Goal: Information Seeking & Learning: Learn about a topic

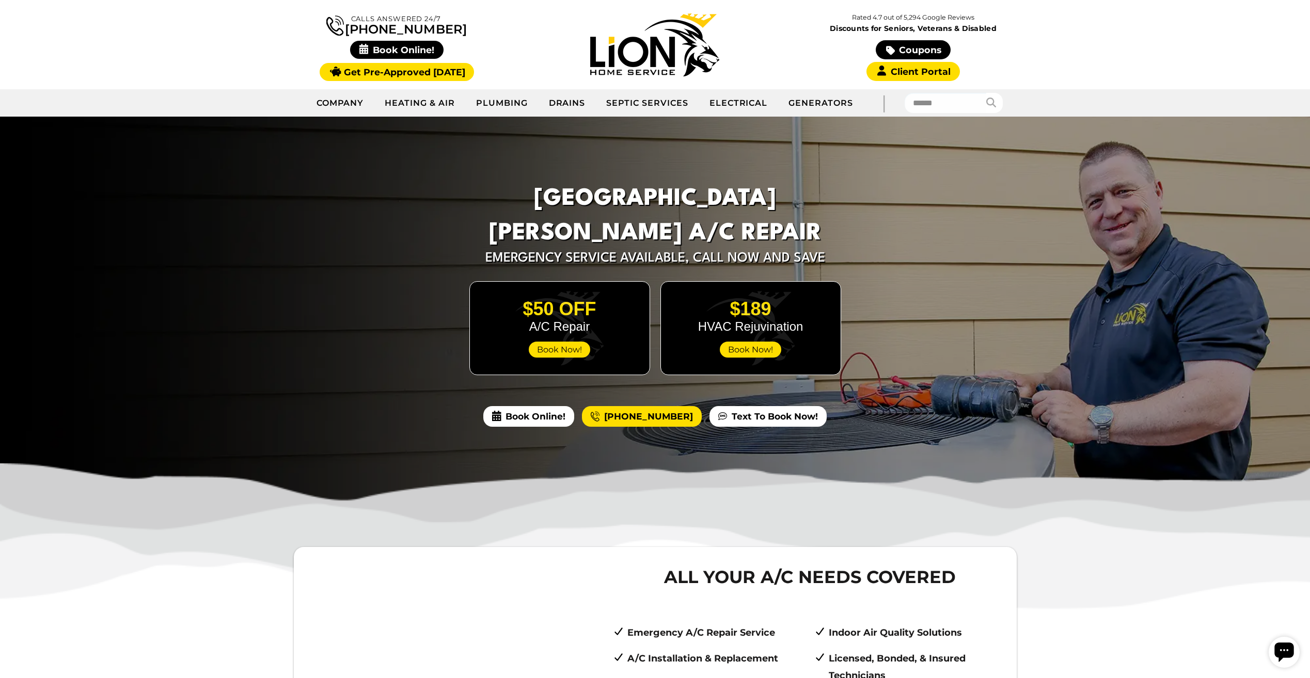
click at [304, 201] on div at bounding box center [655, 311] width 1310 height 389
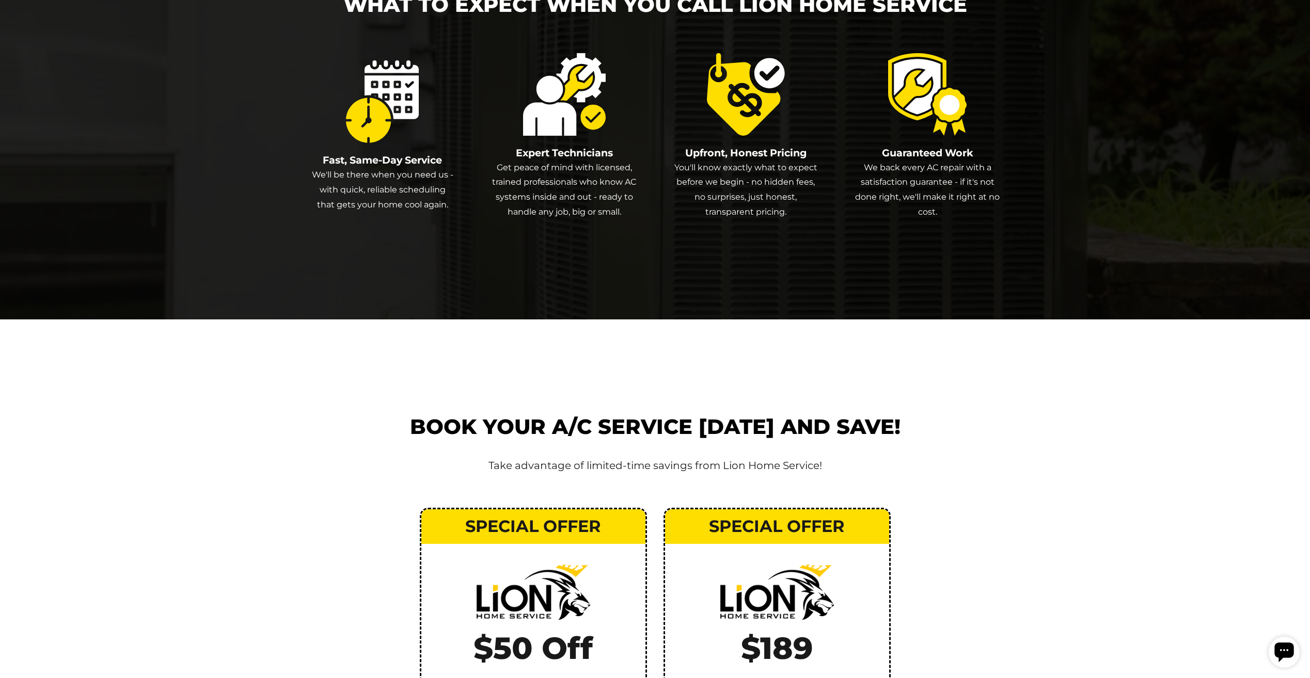
scroll to position [2117, 0]
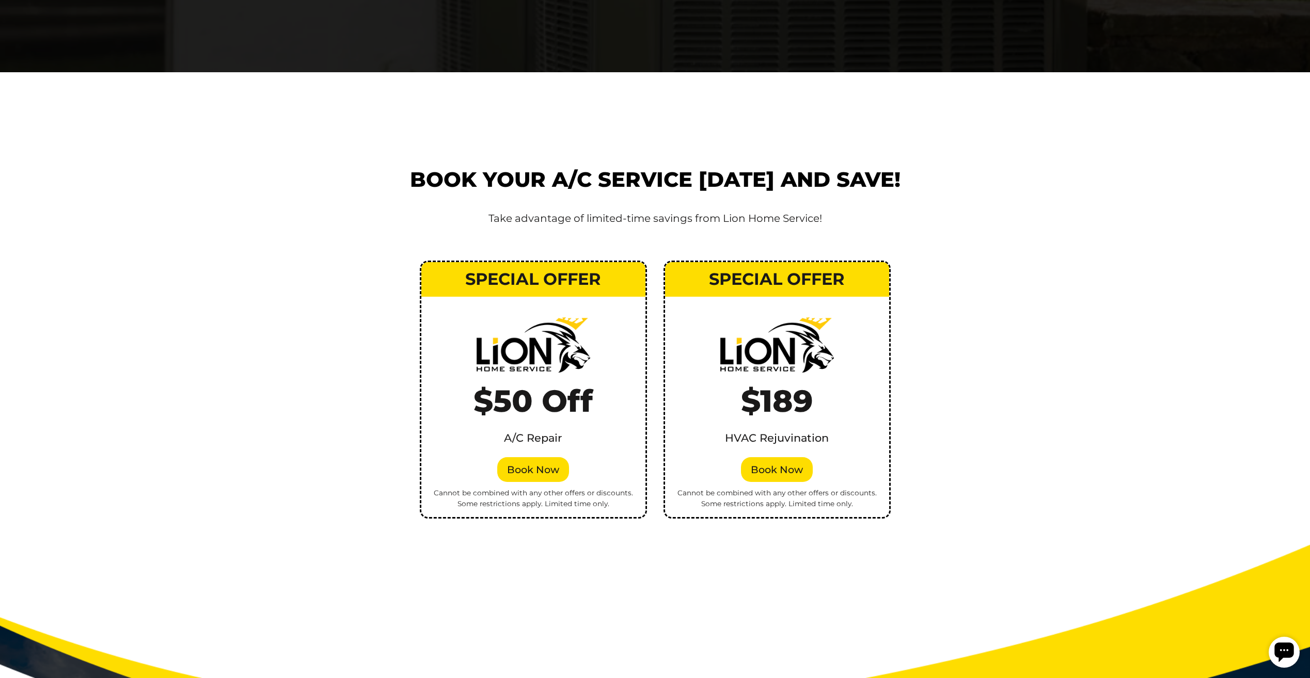
click at [135, 273] on div "Book Your A/C Service Today and Save! Take advantage of limited-time savings fr…" at bounding box center [655, 341] width 1310 height 539
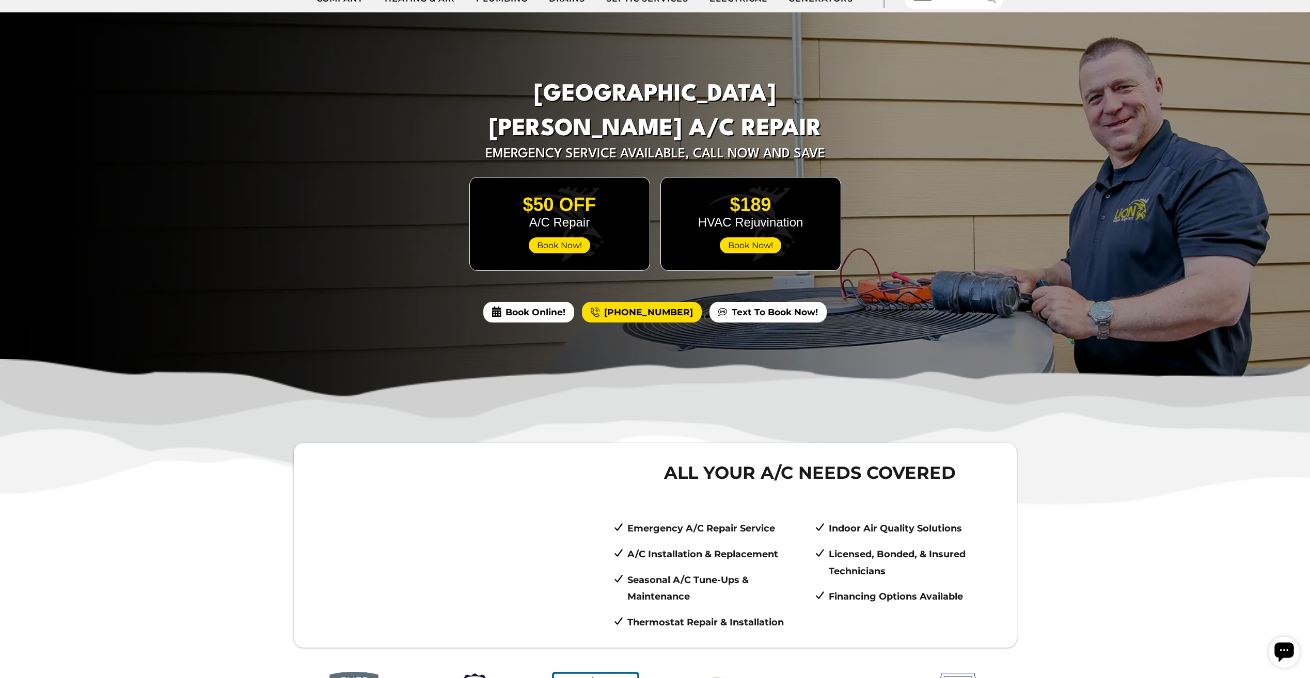
scroll to position [0, 0]
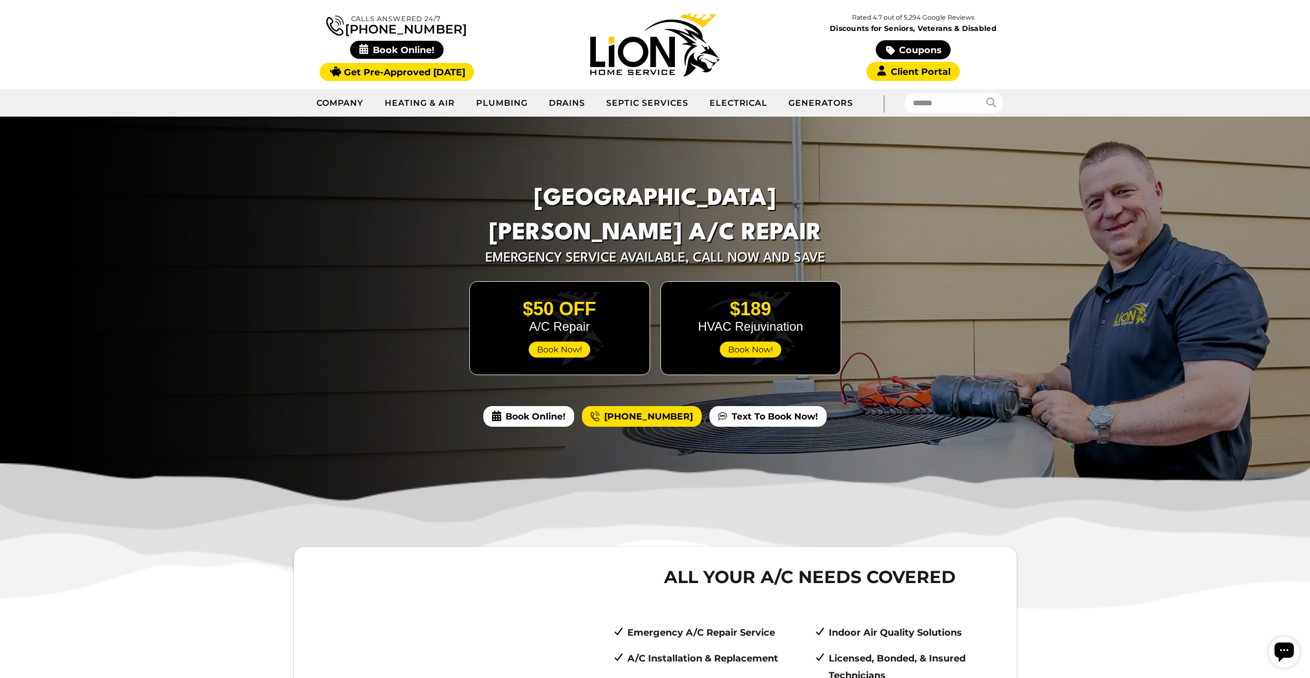
click at [267, 1] on div "Calls Answered 24/7 (970) 460-4960" at bounding box center [655, 44] width 1310 height 89
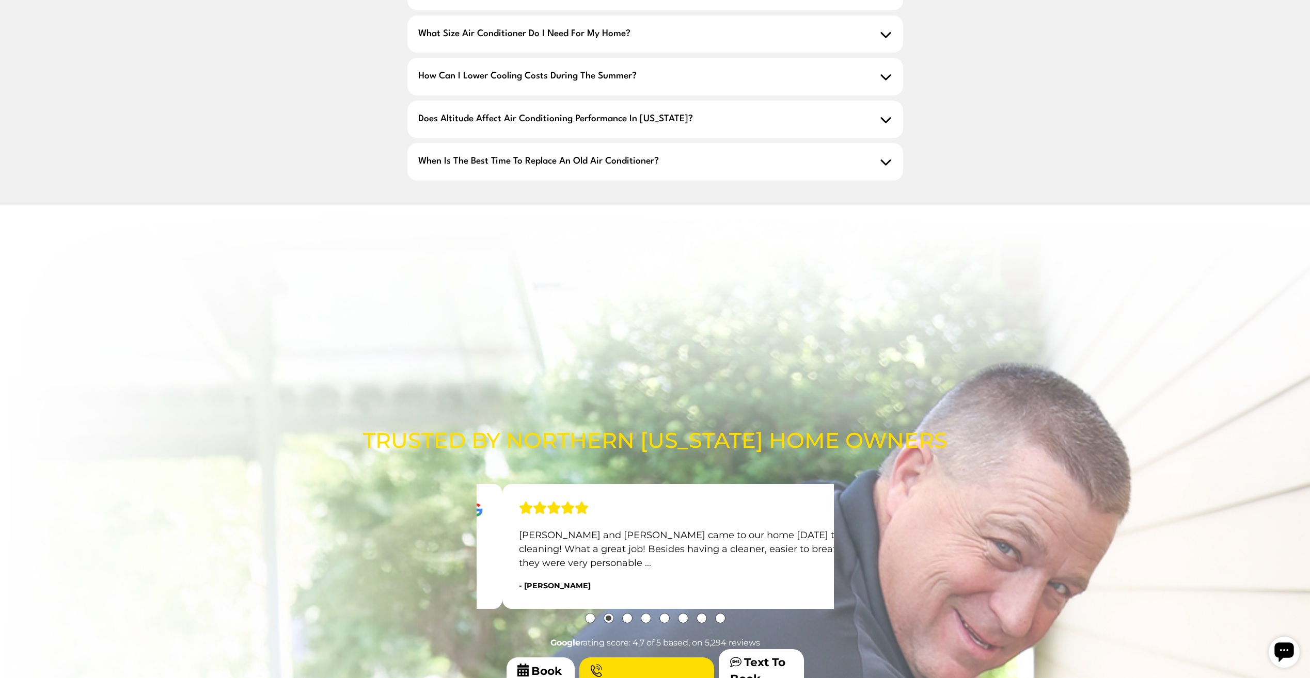
scroll to position [1549, 0]
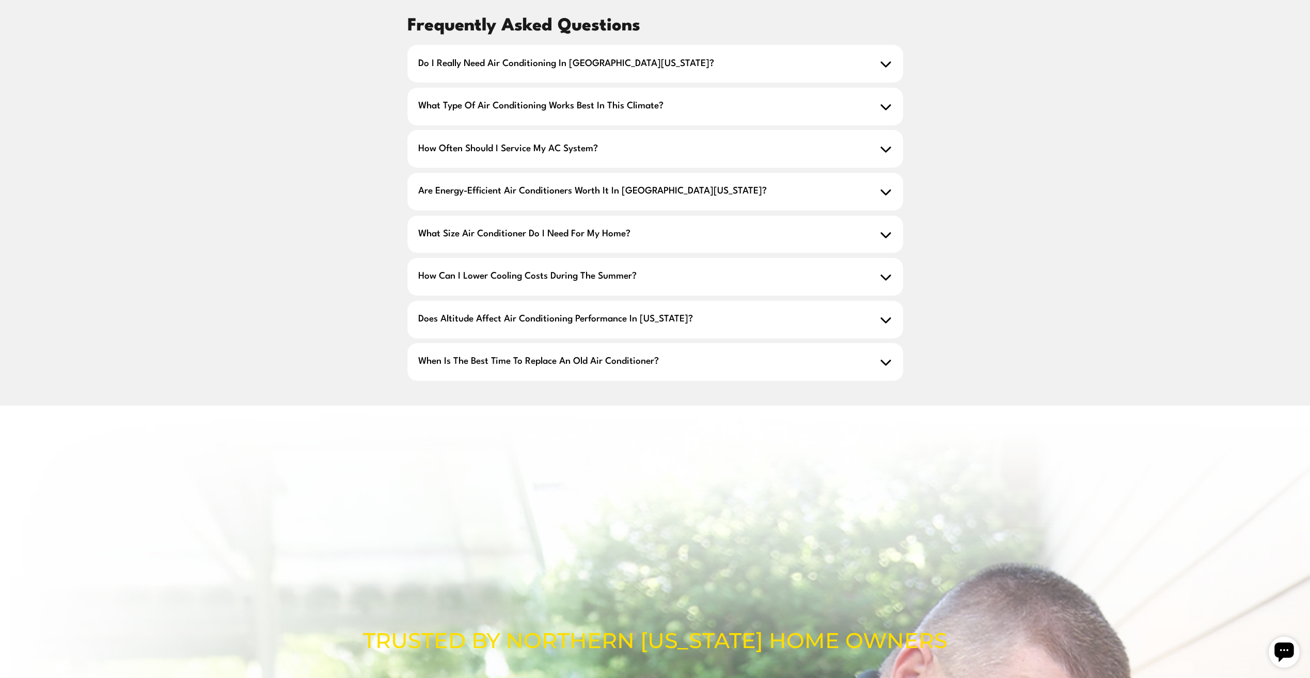
drag, startPoint x: 926, startPoint y: 417, endPoint x: 355, endPoint y: 461, distance: 572.8
drag, startPoint x: 355, startPoint y: 461, endPoint x: 189, endPoint y: 256, distance: 264.3
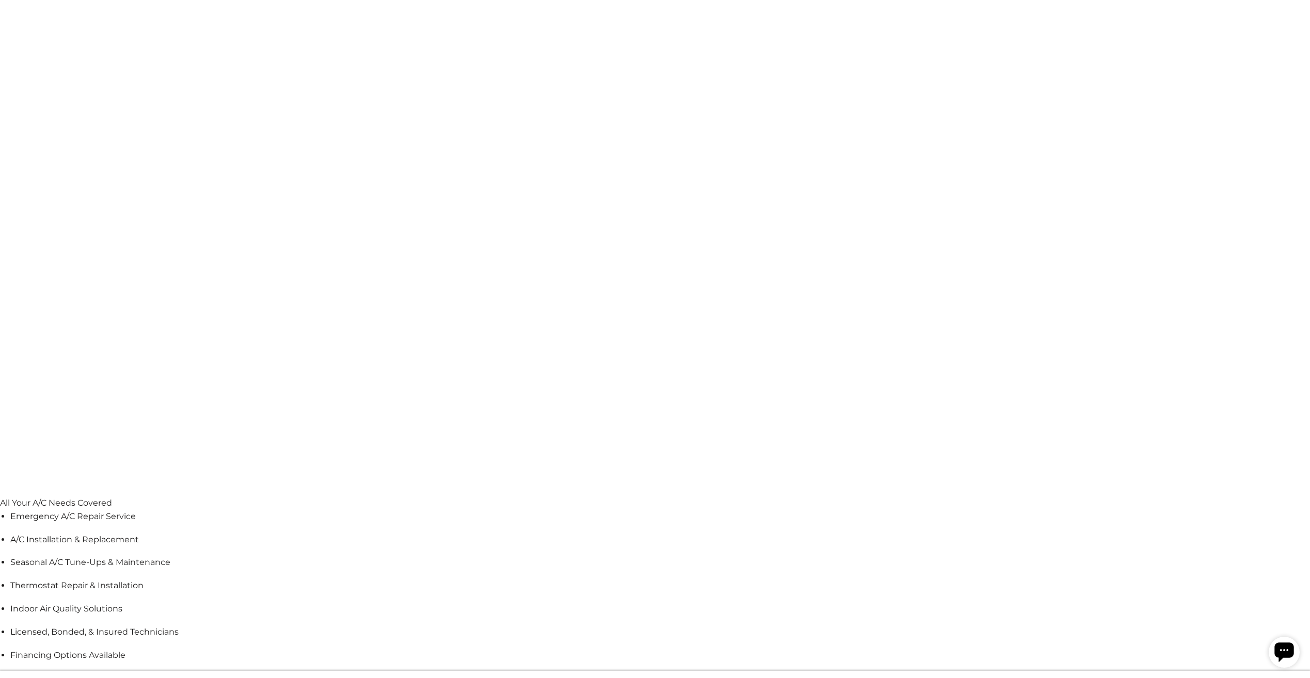
scroll to position [723, 0]
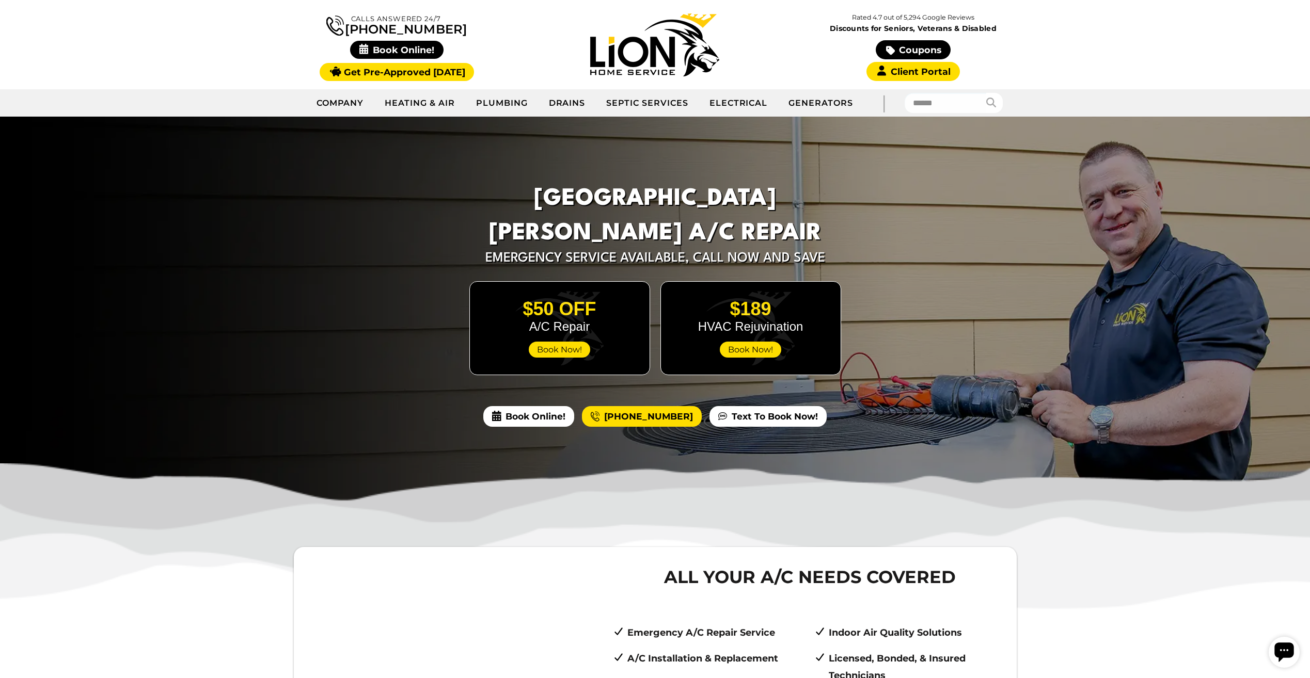
click at [973, 284] on div at bounding box center [655, 311] width 1310 height 389
click at [949, 315] on div at bounding box center [655, 311] width 1310 height 389
